Goal: Task Accomplishment & Management: Use online tool/utility

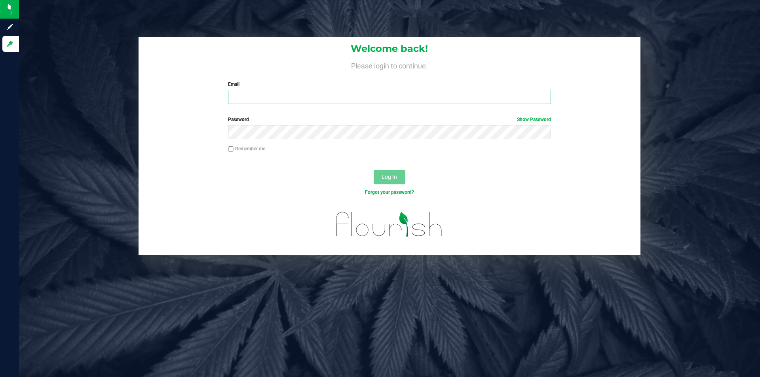
click at [297, 93] on input "Email" at bounding box center [389, 97] width 323 height 14
type input "[EMAIL_ADDRESS][DOMAIN_NAME]"
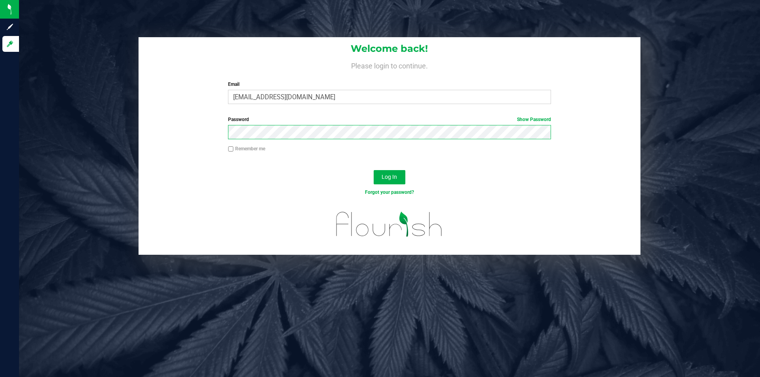
click at [374, 170] on button "Log In" at bounding box center [390, 177] width 32 height 14
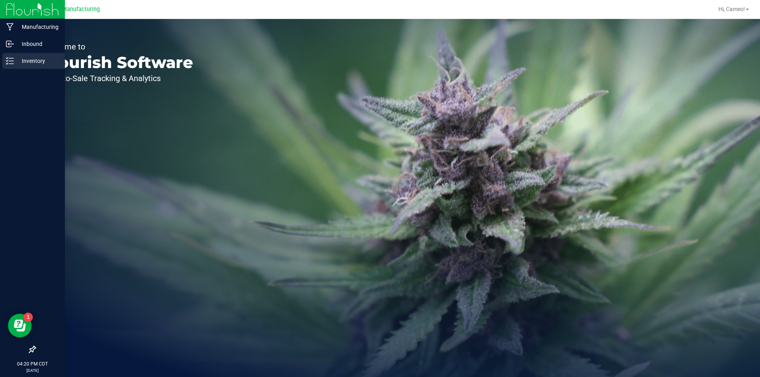
click at [10, 65] on icon at bounding box center [10, 61] width 8 height 8
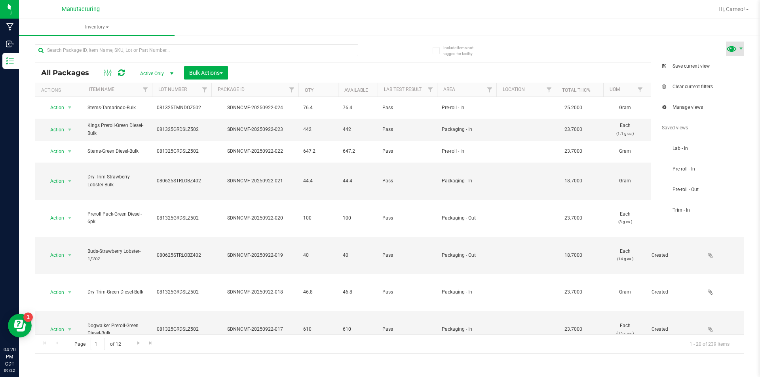
click at [734, 48] on span at bounding box center [731, 48] width 11 height 11
click at [701, 173] on span "Pre-roll - In" at bounding box center [714, 169] width 82 height 7
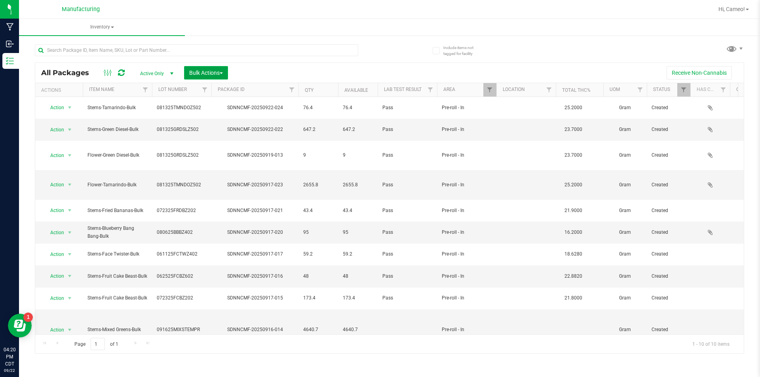
click at [217, 77] on button "Bulk Actions" at bounding box center [206, 72] width 44 height 13
click at [208, 122] on span "Locate packages" at bounding box center [209, 119] width 40 height 6
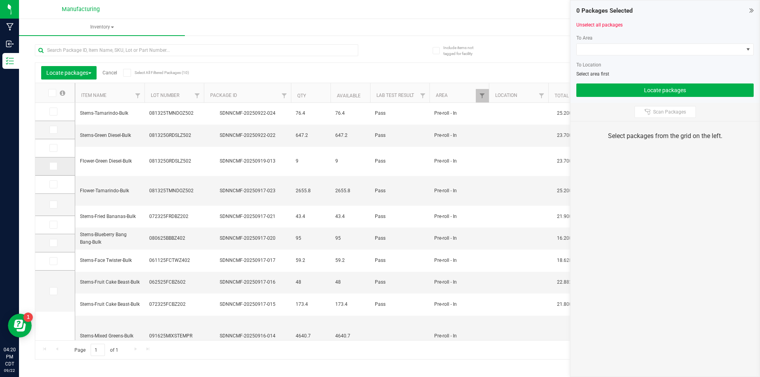
click at [53, 166] on icon at bounding box center [52, 166] width 5 height 0
click at [0, 0] on input "checkbox" at bounding box center [0, 0] width 0 height 0
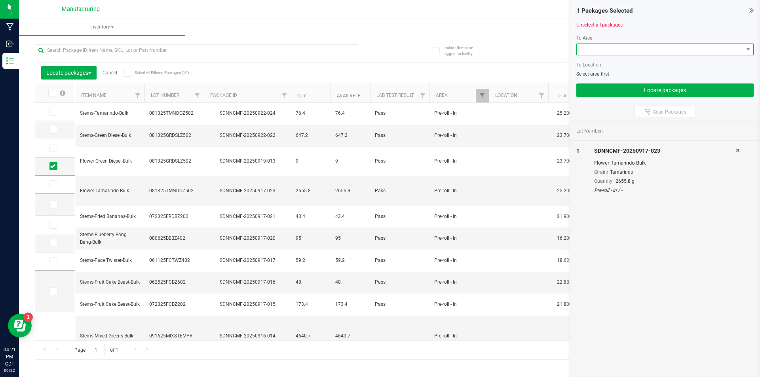
click at [741, 50] on span at bounding box center [660, 49] width 167 height 11
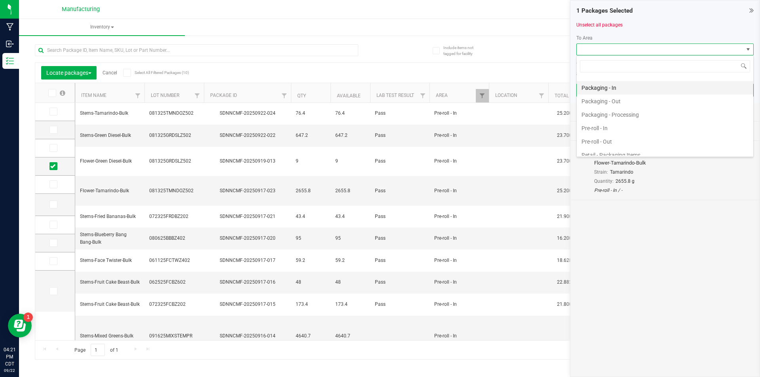
scroll to position [198, 0]
click at [644, 111] on li "Machine Trim Room - Preroll" at bounding box center [665, 113] width 177 height 13
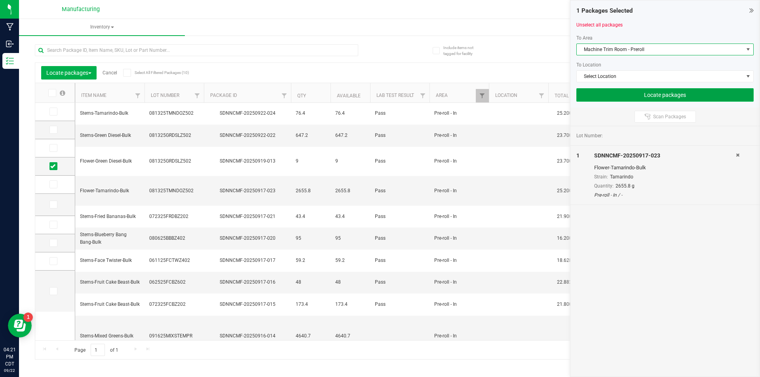
click at [669, 96] on button "Locate packages" at bounding box center [664, 94] width 177 height 13
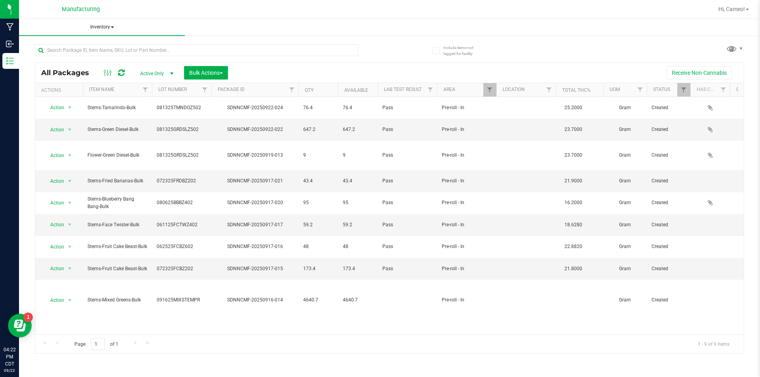
click at [99, 24] on span "Inventory" at bounding box center [102, 27] width 166 height 17
click at [73, 47] on span "All packages" at bounding box center [57, 47] width 54 height 7
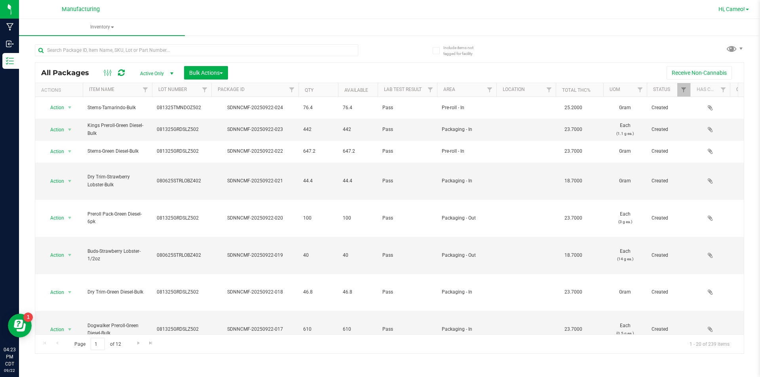
click at [729, 7] on span "Hi, Cameo!" at bounding box center [732, 9] width 27 height 6
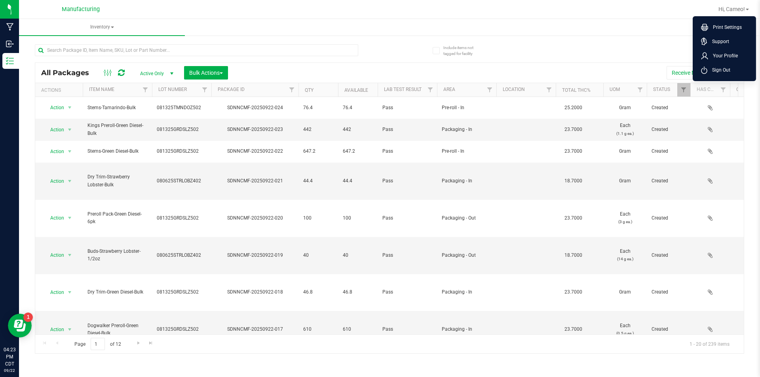
drag, startPoint x: 755, startPoint y: 0, endPoint x: 568, endPoint y: 48, distance: 192.5
click at [568, 48] on div "All Packages Active Only Active Only Lab Samples Locked All Bulk Actions Add to…" at bounding box center [389, 195] width 709 height 317
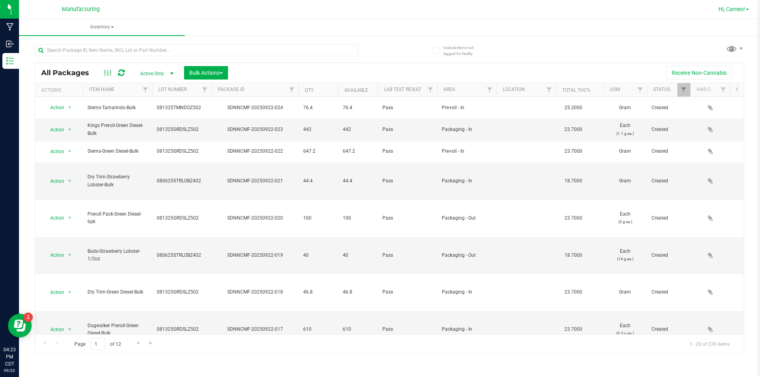
click at [736, 9] on span "Hi, Cameo!" at bounding box center [732, 9] width 27 height 6
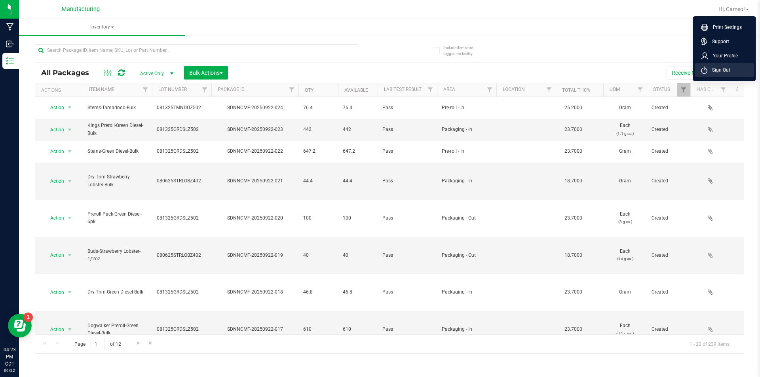
click at [728, 69] on span "Sign Out" at bounding box center [718, 70] width 23 height 8
